Goal: Navigation & Orientation: Find specific page/section

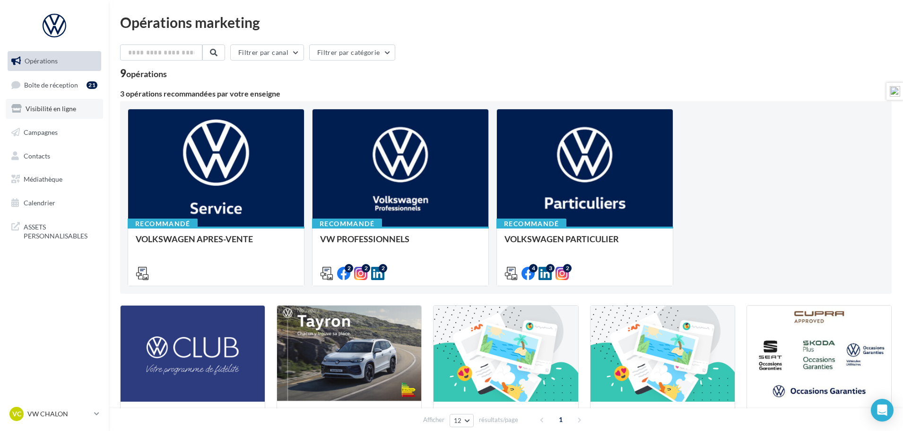
click at [45, 105] on span "Visibilité en ligne" at bounding box center [51, 109] width 51 height 8
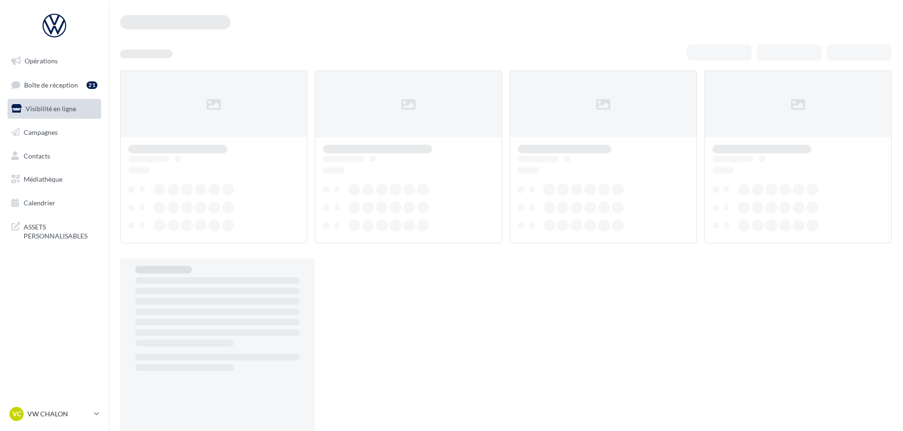
click at [51, 87] on span "Boîte de réception" at bounding box center [51, 84] width 54 height 8
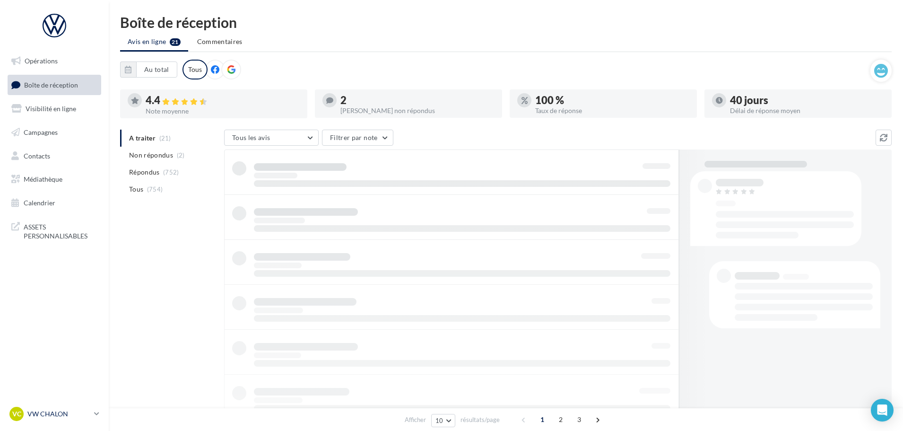
click at [60, 407] on link "VC VW CHALON vw-cha-dup" at bounding box center [55, 414] width 94 height 18
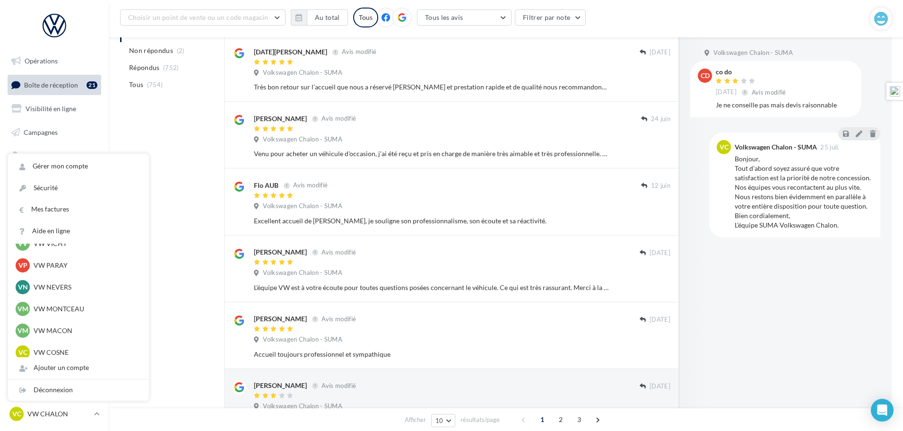
scroll to position [331, 0]
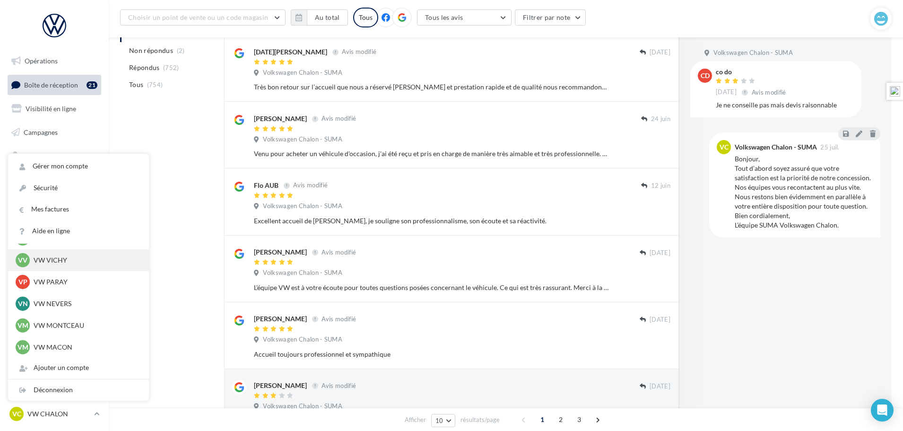
click at [48, 262] on p "VW VICHY" at bounding box center [86, 259] width 104 height 9
